Goal: Find specific page/section: Find specific page/section

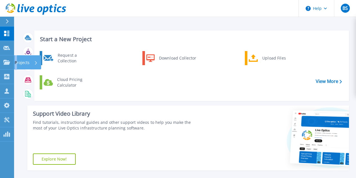
click at [15, 66] on p "Projects" at bounding box center [22, 62] width 15 height 15
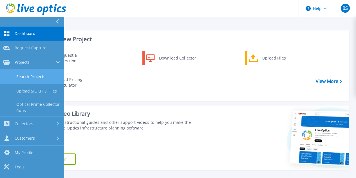
click at [23, 74] on link "Search Projects" at bounding box center [32, 76] width 64 height 14
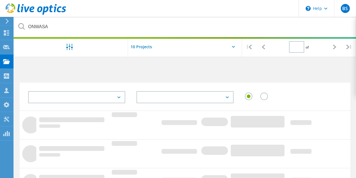
type input "1"
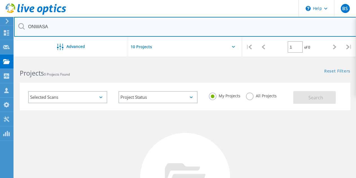
drag, startPoint x: 57, startPoint y: 29, endPoint x: 21, endPoint y: 26, distance: 36.4
click at [21, 26] on div "ONWASA" at bounding box center [185, 27] width 342 height 20
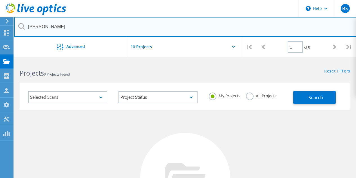
type input "[PERSON_NAME]"
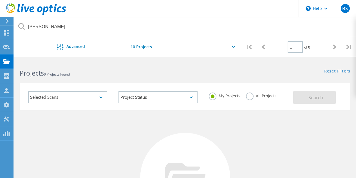
click at [250, 95] on label "All Projects" at bounding box center [261, 94] width 31 height 5
click at [0, 0] on input "All Projects" at bounding box center [0, 0] width 0 height 0
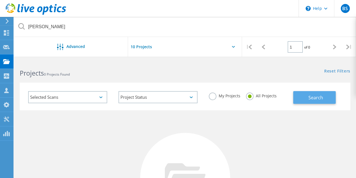
click at [317, 96] on span "Search" at bounding box center [315, 97] width 15 height 6
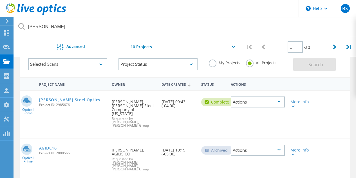
scroll to position [28, 0]
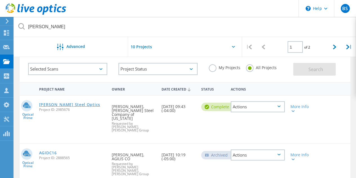
click at [69, 103] on link "[PERSON_NAME] Steel Optics" at bounding box center [69, 104] width 61 height 4
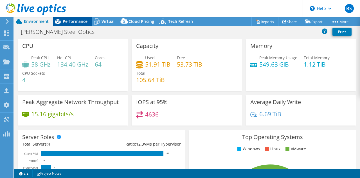
click at [81, 21] on span "Performance" at bounding box center [75, 21] width 25 height 5
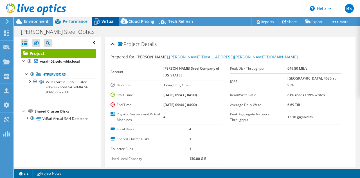
click at [111, 19] on div "Virtual" at bounding box center [105, 21] width 27 height 9
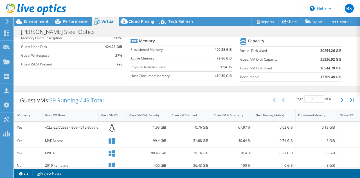
scroll to position [84, 0]
